Goal: Find specific page/section

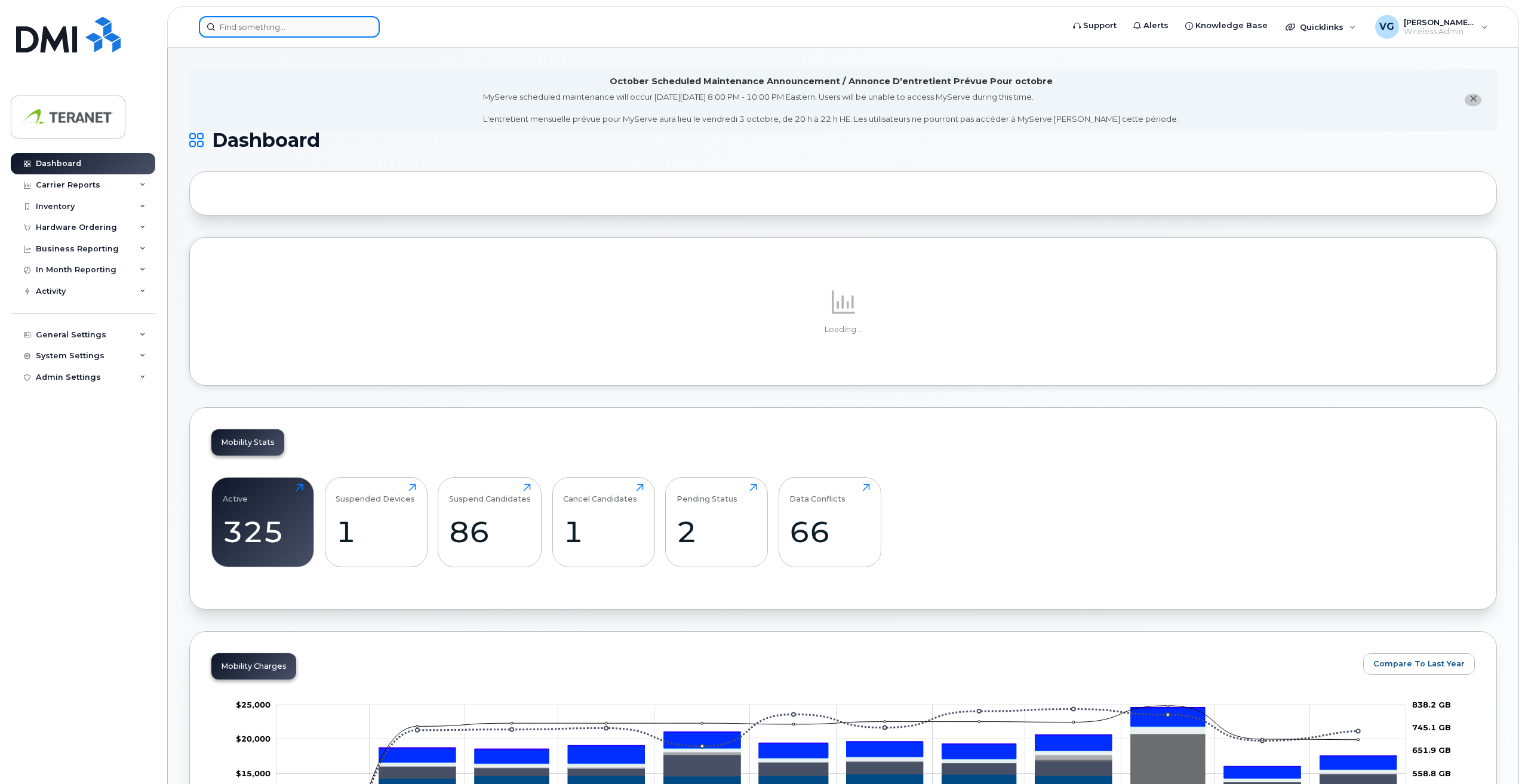
click at [317, 29] on input at bounding box center [289, 27] width 181 height 21
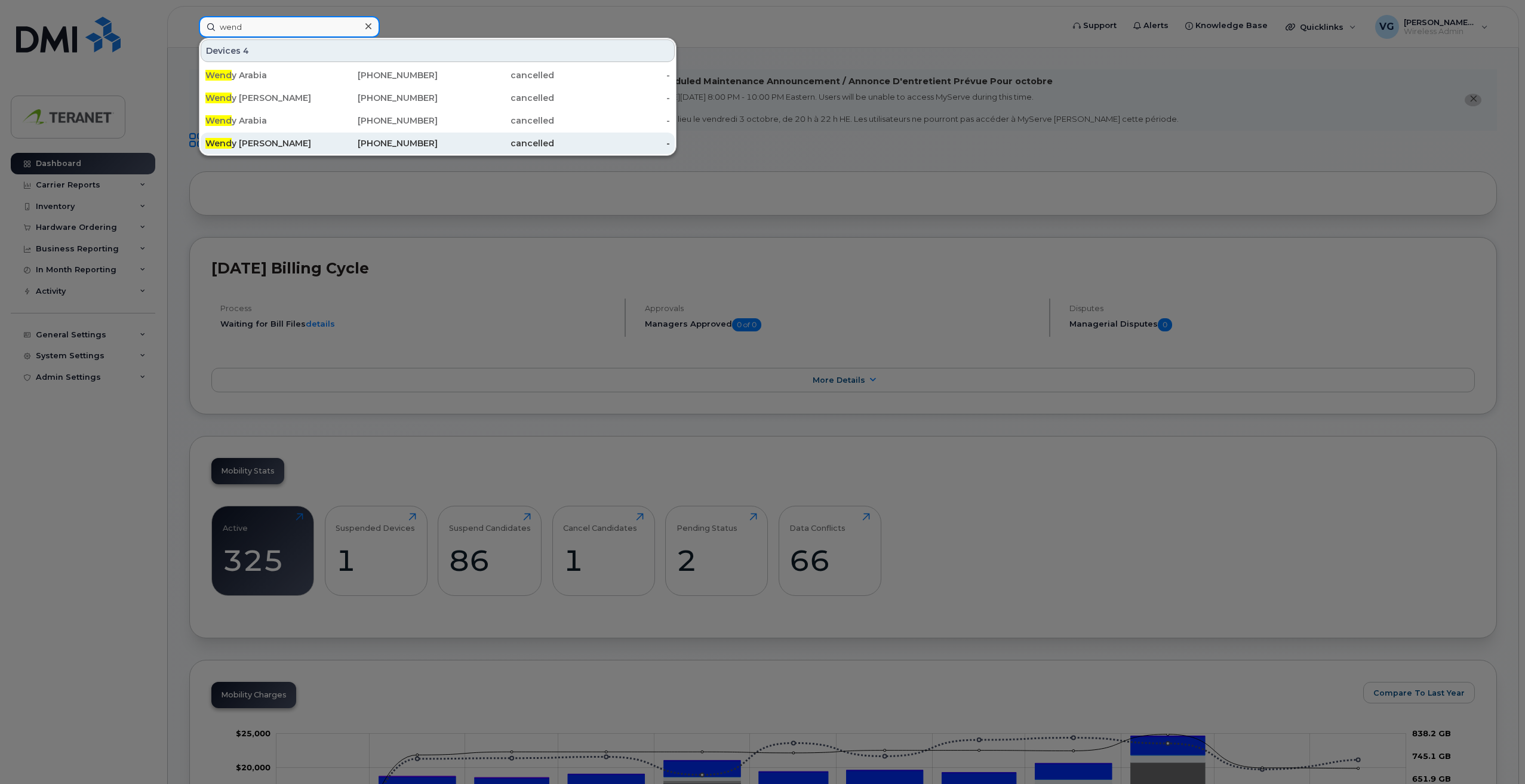
type input "wend"
click at [408, 143] on div "204-451-1283" at bounding box center [380, 143] width 117 height 12
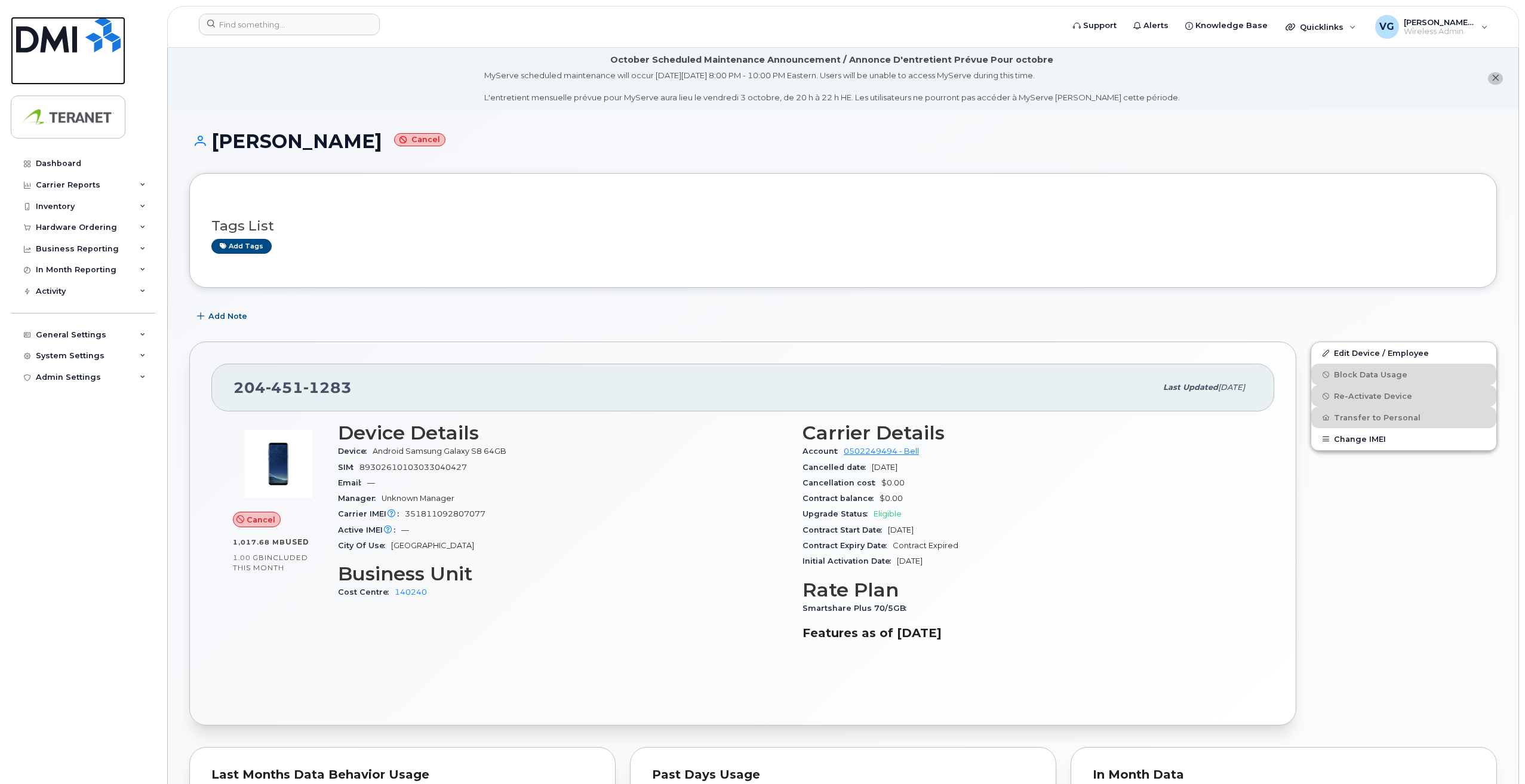
click at [54, 35] on img at bounding box center [68, 34] width 105 height 36
